Goal: Complete application form

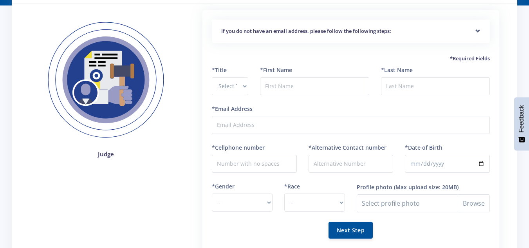
scroll to position [50, 0]
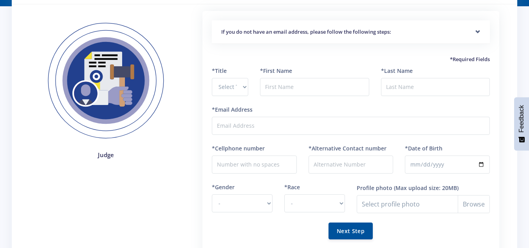
click at [529, 69] on html "Home Dashboard Login Register Facebook" at bounding box center [264, 150] width 529 height 401
click at [243, 87] on select "Select Title Prof Dr Mr Mrs Ms [PERSON_NAME]" at bounding box center [230, 87] width 36 height 18
select select "Mr"
click at [212, 78] on select "Select Title Prof Dr Mr Mrs Ms [PERSON_NAME]" at bounding box center [230, 87] width 36 height 18
click at [288, 90] on input "text" at bounding box center [314, 87] width 109 height 18
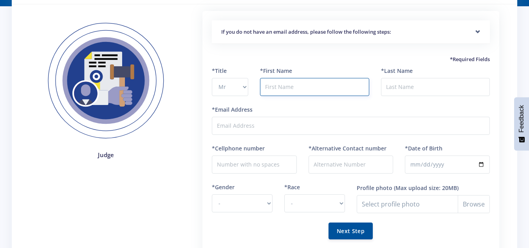
type input "[PERSON_NAME]"
type input "TSHAUTSHAU"
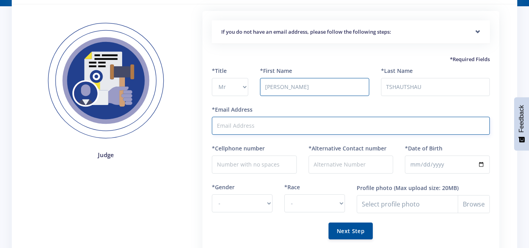
type input "[EMAIL_ADDRESS][DOMAIN_NAME]"
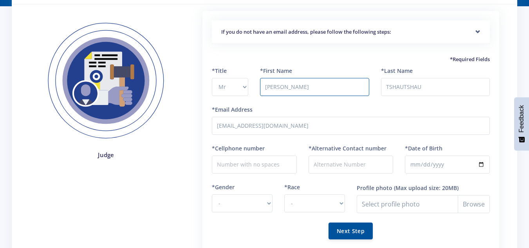
type input "0609413166"
click at [357, 165] on input "*Alternative Contact number" at bounding box center [351, 164] width 85 height 18
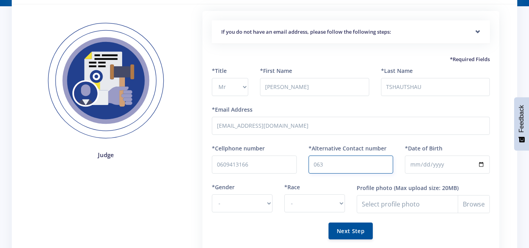
type input "0637923376"
click at [433, 161] on input "*Date of Birth" at bounding box center [447, 164] width 85 height 18
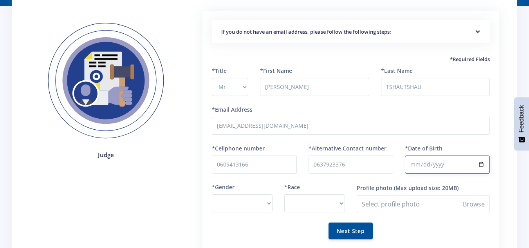
click at [480, 163] on input "*Date of Birth" at bounding box center [447, 164] width 85 height 18
type input "[DATE]"
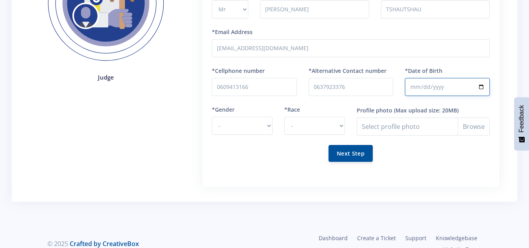
scroll to position [133, 0]
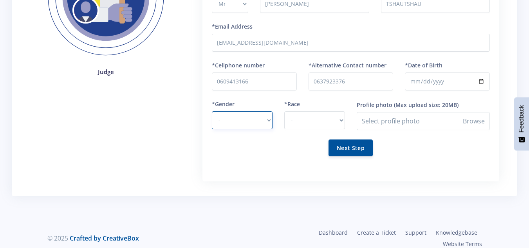
click at [268, 121] on select "- [DEMOGRAPHIC_DATA] [DEMOGRAPHIC_DATA]" at bounding box center [242, 120] width 61 height 18
select select "M"
click at [212, 111] on select "- [DEMOGRAPHIC_DATA] [DEMOGRAPHIC_DATA]" at bounding box center [242, 120] width 61 height 18
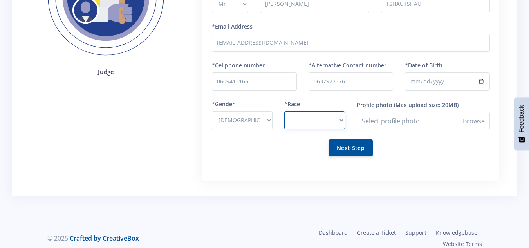
click at [339, 120] on select "- [DEMOGRAPHIC_DATA] Coloured Indian White Other" at bounding box center [314, 120] width 61 height 18
select select "[DEMOGRAPHIC_DATA]"
click at [284, 111] on select "- [DEMOGRAPHIC_DATA] Coloured Indian White Other" at bounding box center [314, 120] width 61 height 18
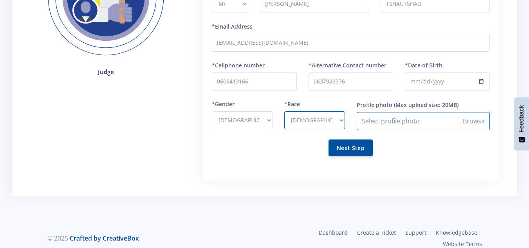
click at [475, 120] on input "Profile photo" at bounding box center [423, 121] width 133 height 18
type input "C:\fakepath\WIN_20231202_10_45_37_Pro.jpg"
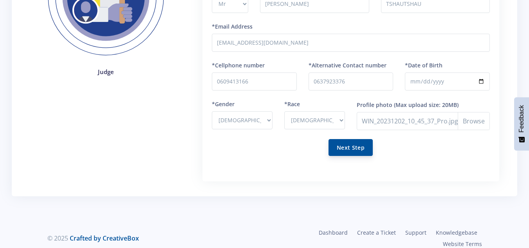
click at [350, 150] on button "Next Step" at bounding box center [351, 147] width 44 height 17
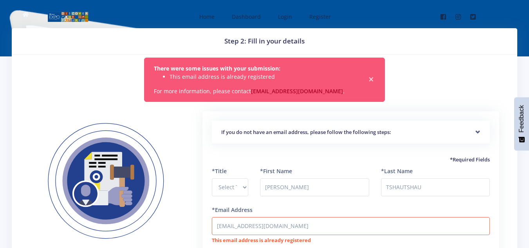
click at [371, 78] on span "×" at bounding box center [371, 80] width 8 height 8
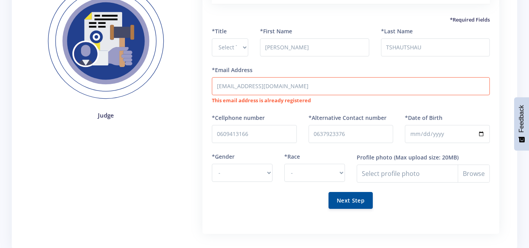
scroll to position [96, 0]
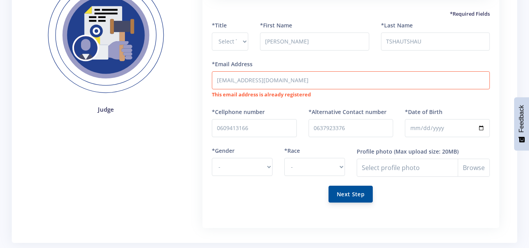
click at [359, 197] on button "Next Step" at bounding box center [351, 194] width 44 height 17
click at [267, 165] on select "- [DEMOGRAPHIC_DATA] [DEMOGRAPHIC_DATA]" at bounding box center [242, 167] width 61 height 18
select select "M"
click at [212, 158] on select "- [DEMOGRAPHIC_DATA] [DEMOGRAPHIC_DATA]" at bounding box center [242, 167] width 61 height 18
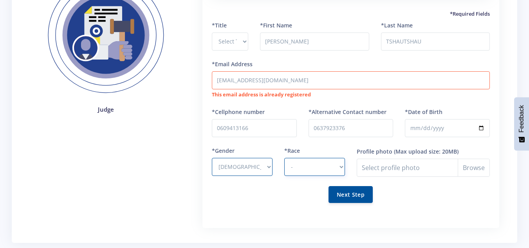
click at [339, 169] on select "- [DEMOGRAPHIC_DATA] Coloured Indian White Other" at bounding box center [314, 167] width 61 height 18
click at [337, 168] on select "- [DEMOGRAPHIC_DATA] Coloured Indian White Other" at bounding box center [314, 167] width 61 height 18
click at [342, 165] on select "- [DEMOGRAPHIC_DATA] Coloured Indian White Other" at bounding box center [314, 167] width 61 height 18
select select "[DEMOGRAPHIC_DATA]"
click at [284, 158] on select "- [DEMOGRAPHIC_DATA] Coloured Indian White Other" at bounding box center [314, 167] width 61 height 18
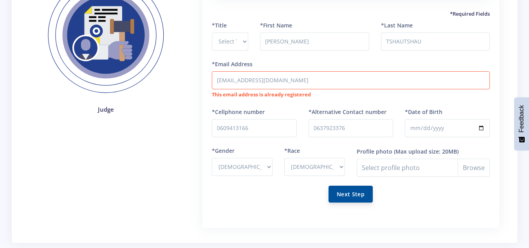
click at [353, 195] on button "Next Step" at bounding box center [351, 194] width 44 height 17
